Goal: Browse casually

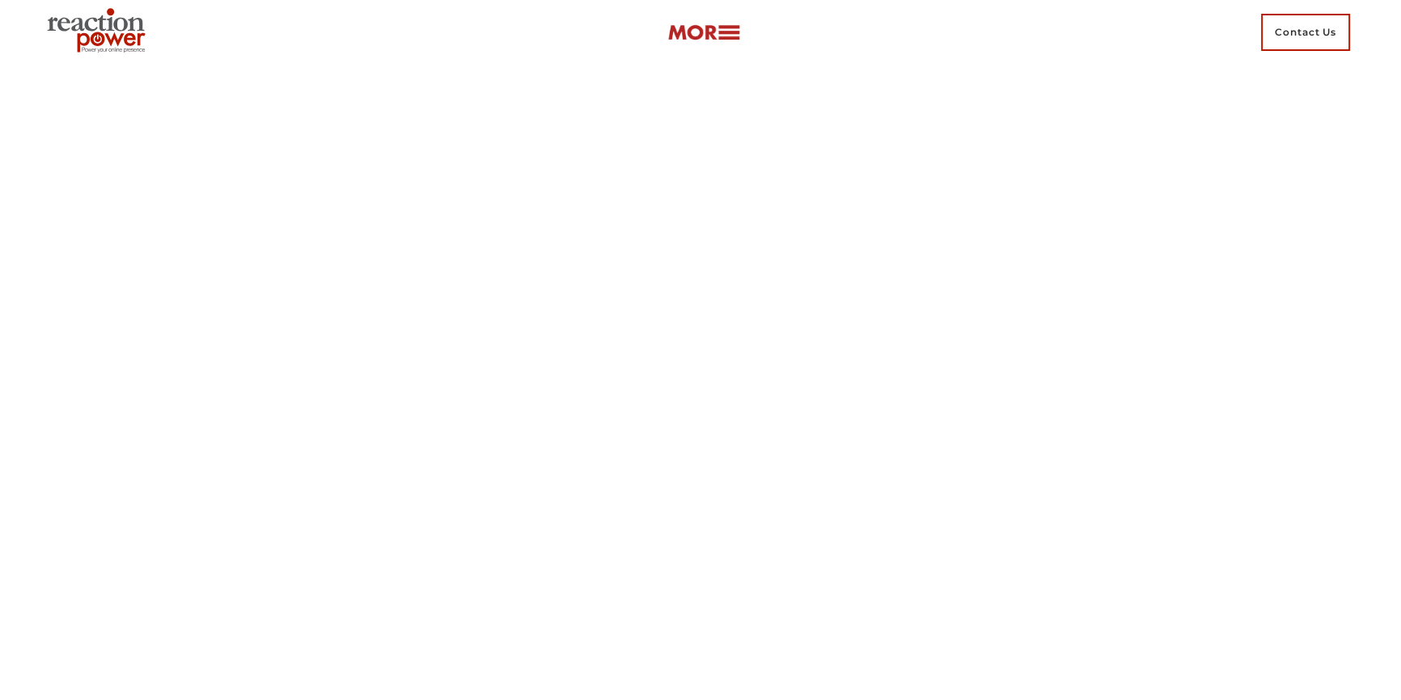
scroll to position [1103, 0]
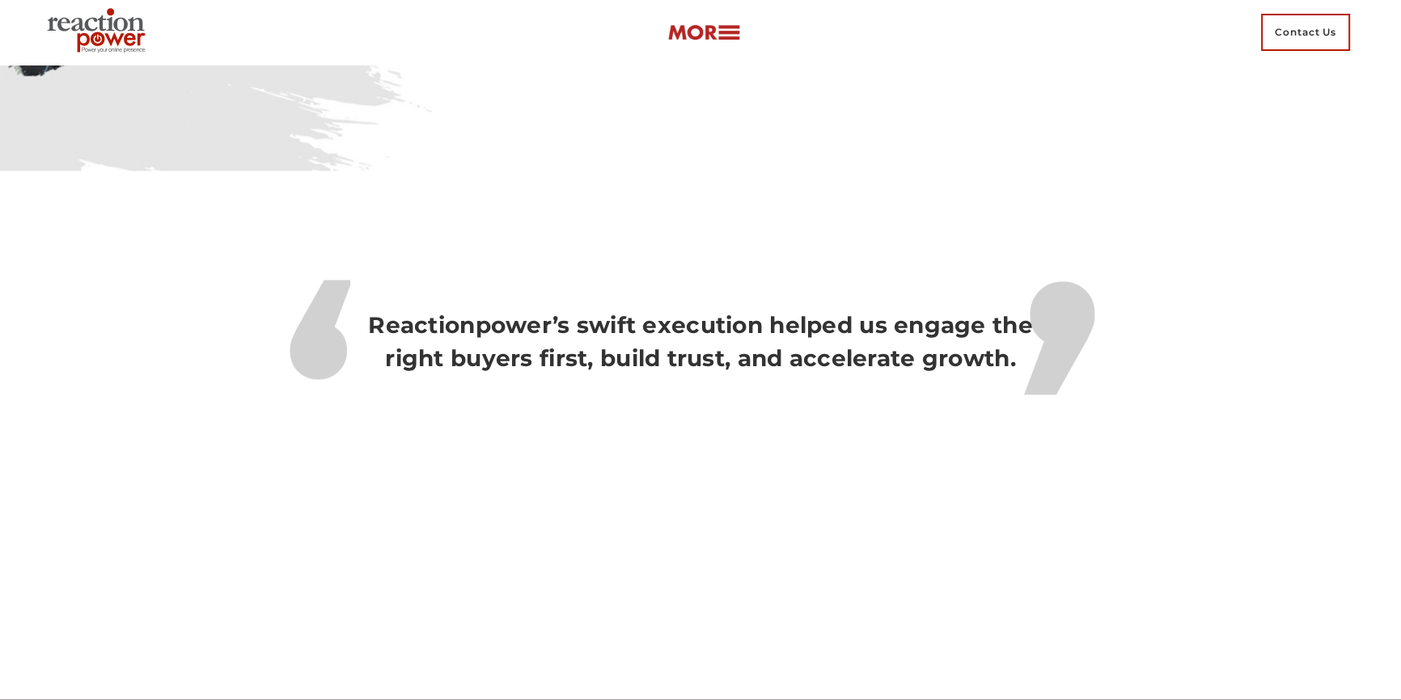
scroll to position [3676, 0]
